Goal: Task Accomplishment & Management: Manage account settings

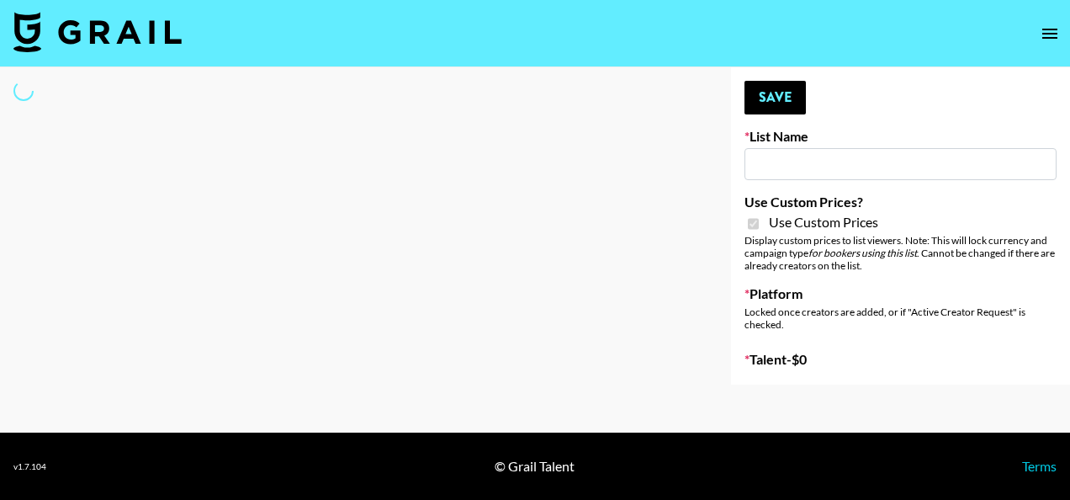
type input "G4free"
checkbox input "true"
select select "Brand"
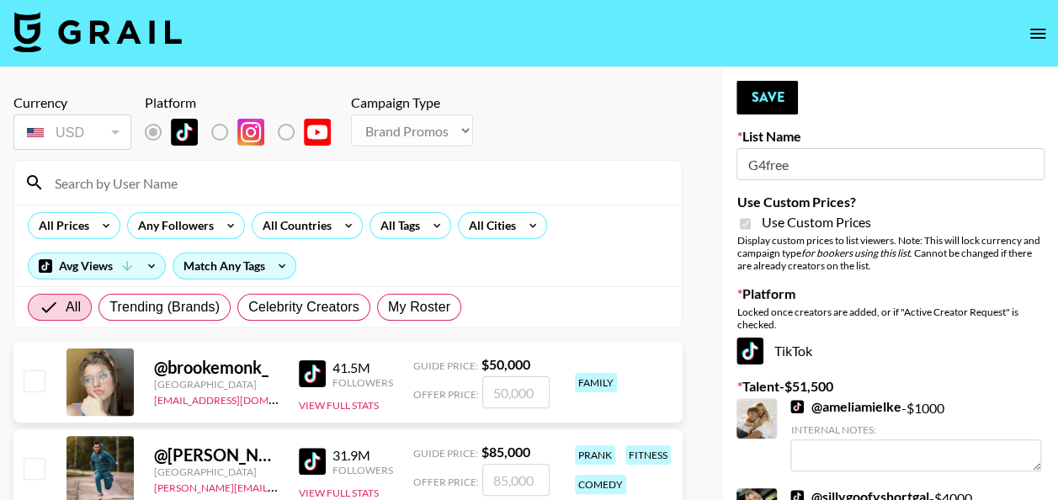
click at [210, 180] on input at bounding box center [358, 182] width 627 height 27
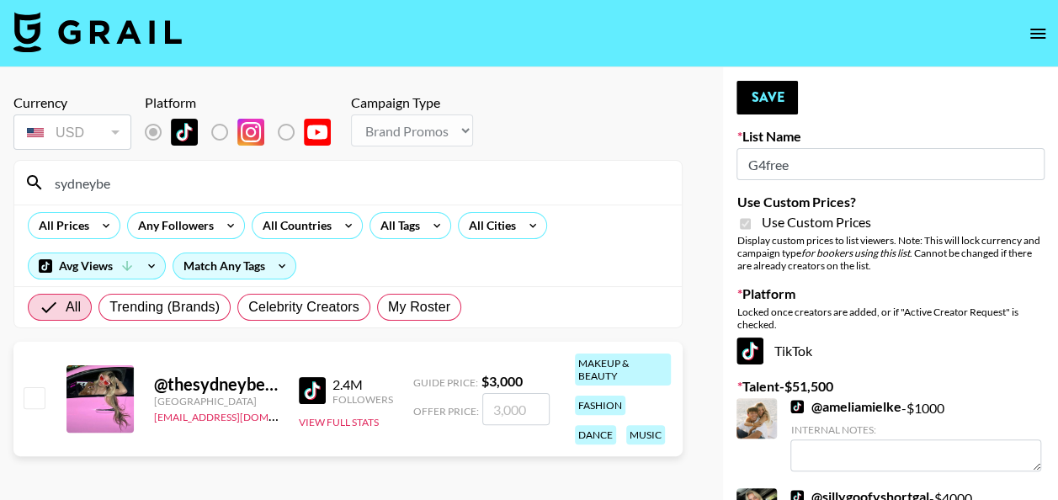
type input "sydneybe"
click at [508, 409] on input "number" at bounding box center [515, 409] width 67 height 32
checkbox input "true"
type input "3"
checkbox input "false"
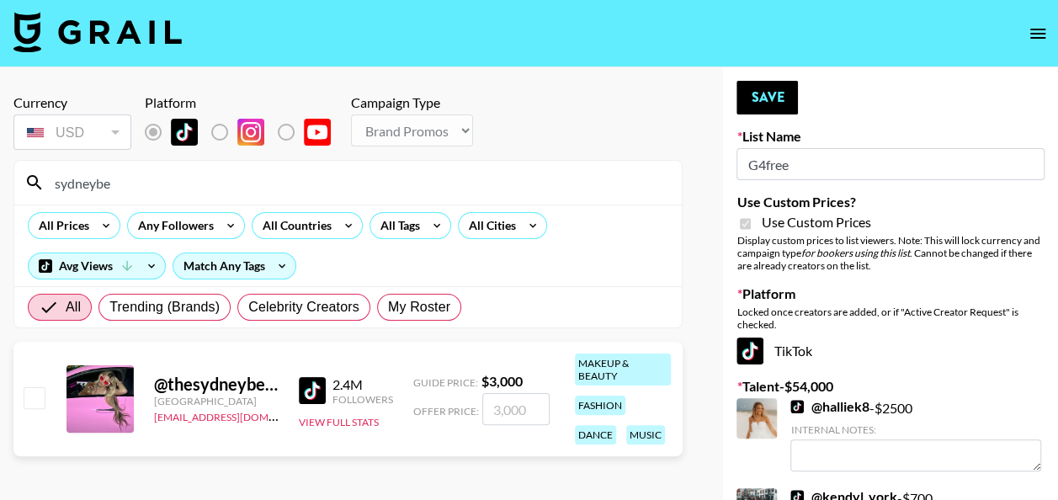
checkbox input "true"
type input "2000"
click at [758, 105] on button "Save" at bounding box center [766, 98] width 61 height 34
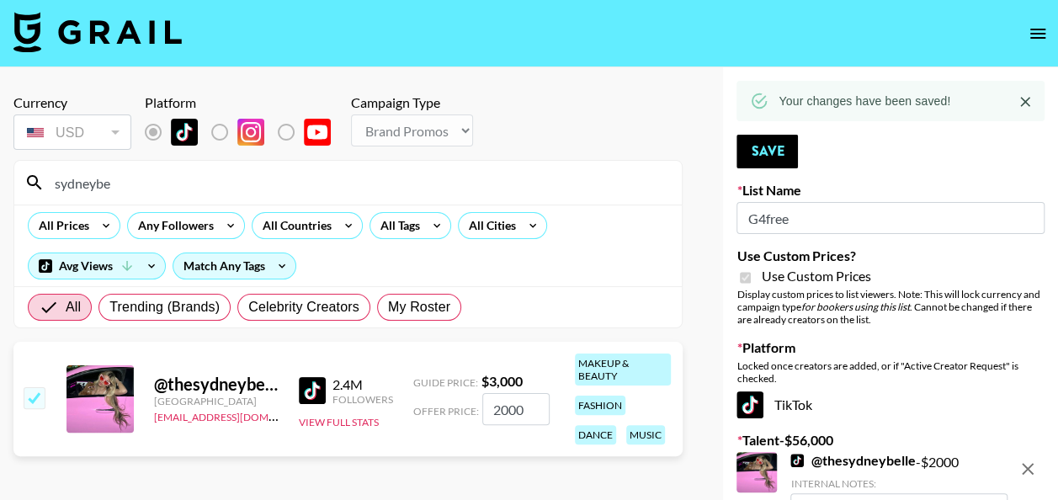
click at [169, 185] on input "sydneybe" at bounding box center [358, 182] width 627 height 27
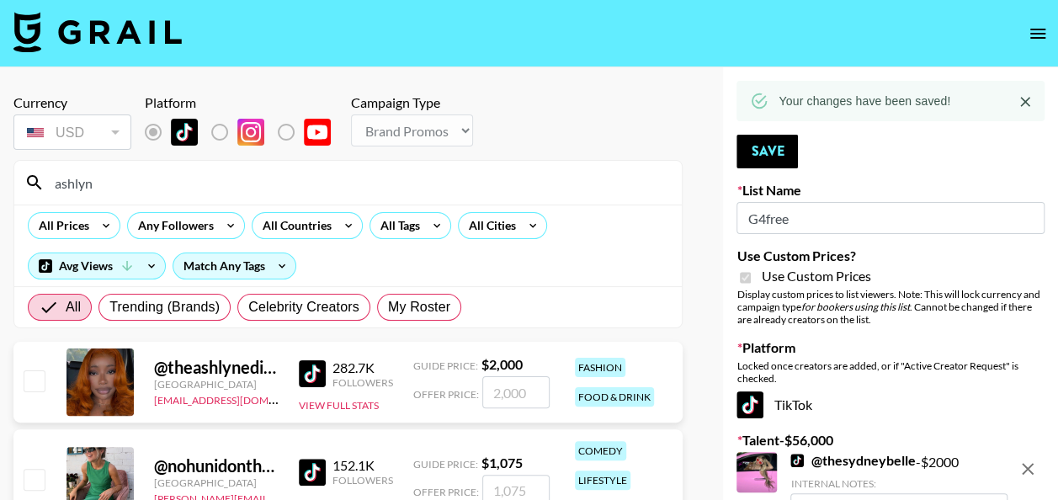
type input "ashlyn"
click at [513, 392] on input "number" at bounding box center [515, 392] width 67 height 32
checkbox input "true"
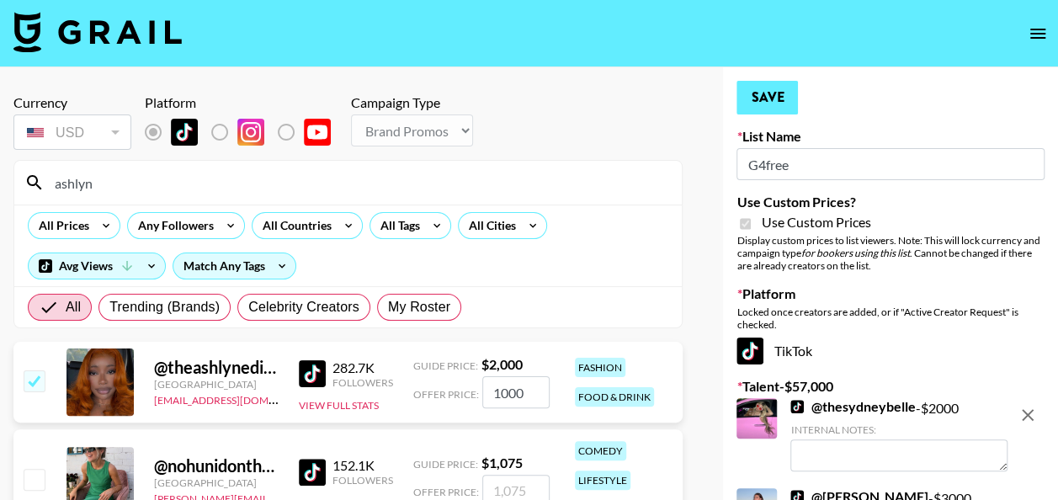
type input "1000"
click at [751, 106] on button "Save" at bounding box center [766, 98] width 61 height 34
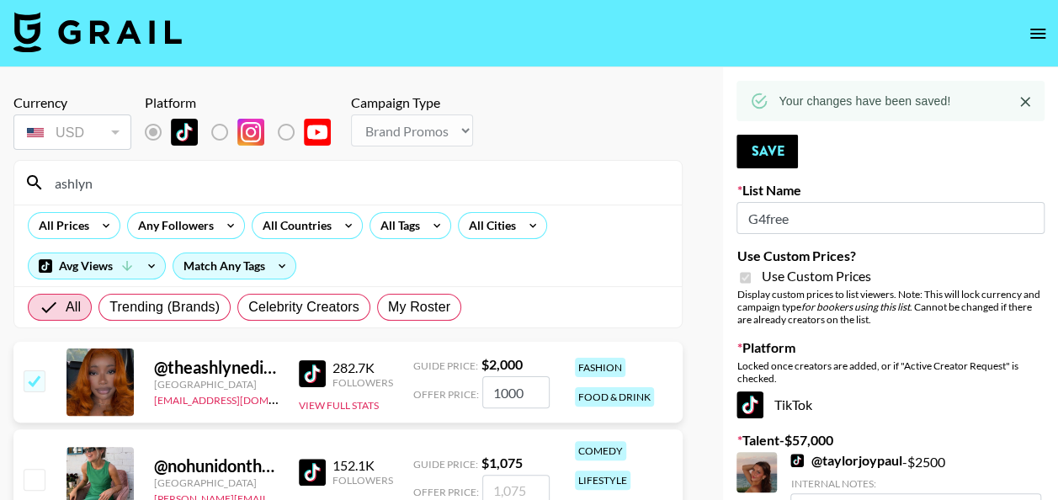
click at [143, 187] on input "ashlyn" at bounding box center [358, 182] width 627 height 27
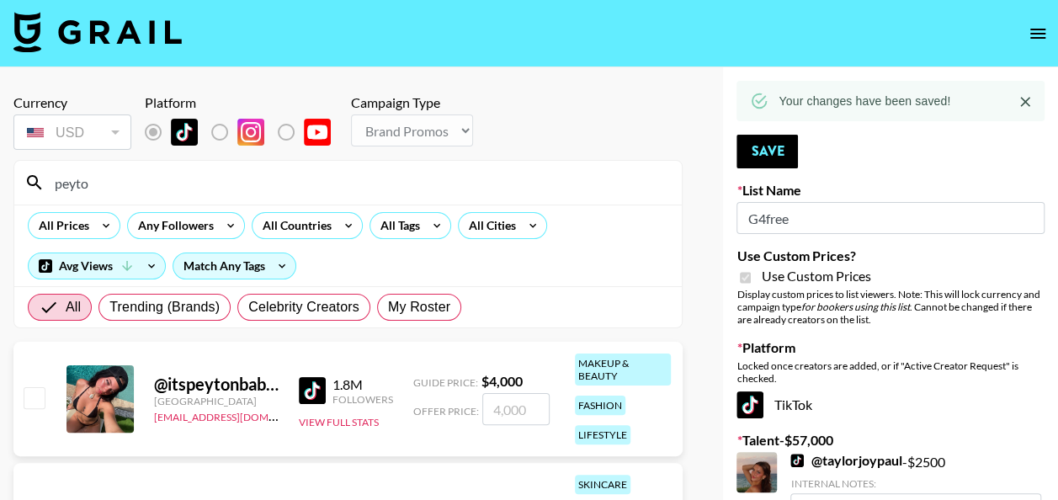
type input "peyto"
click at [494, 398] on input "number" at bounding box center [515, 409] width 67 height 32
checkbox input "true"
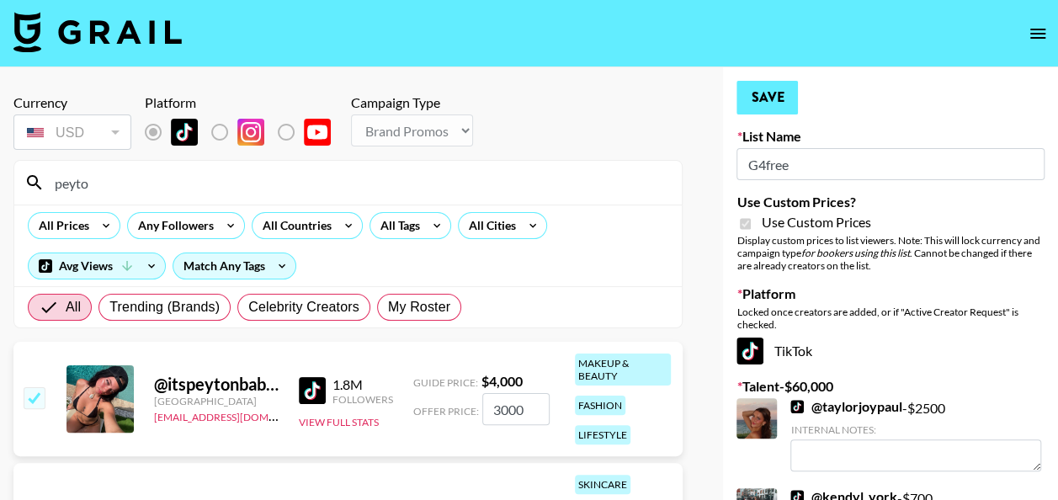
type input "3000"
click at [780, 86] on button "Save" at bounding box center [766, 98] width 61 height 34
